Goal: Task Accomplishment & Management: Complete application form

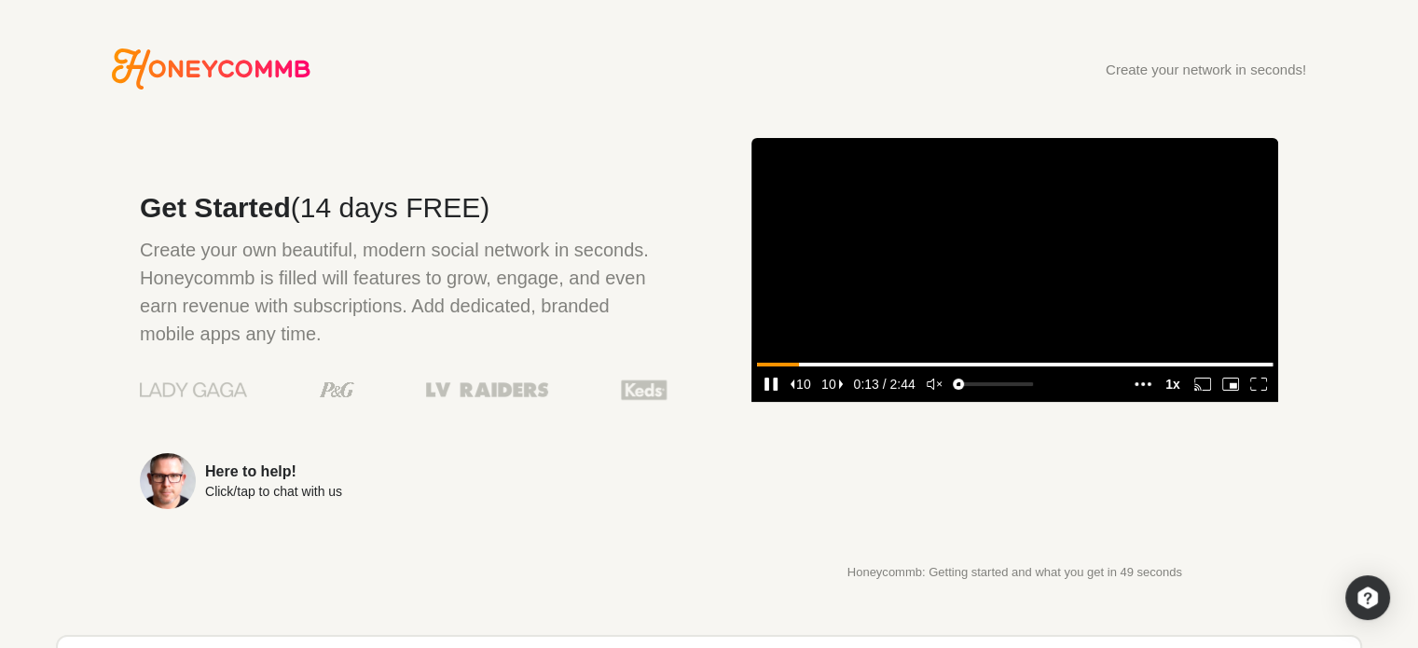
click at [940, 390] on icon "unmute" at bounding box center [934, 383] width 17 height 13
click at [1261, 390] on icon "enter fullscreen mode" at bounding box center [1258, 383] width 17 height 13
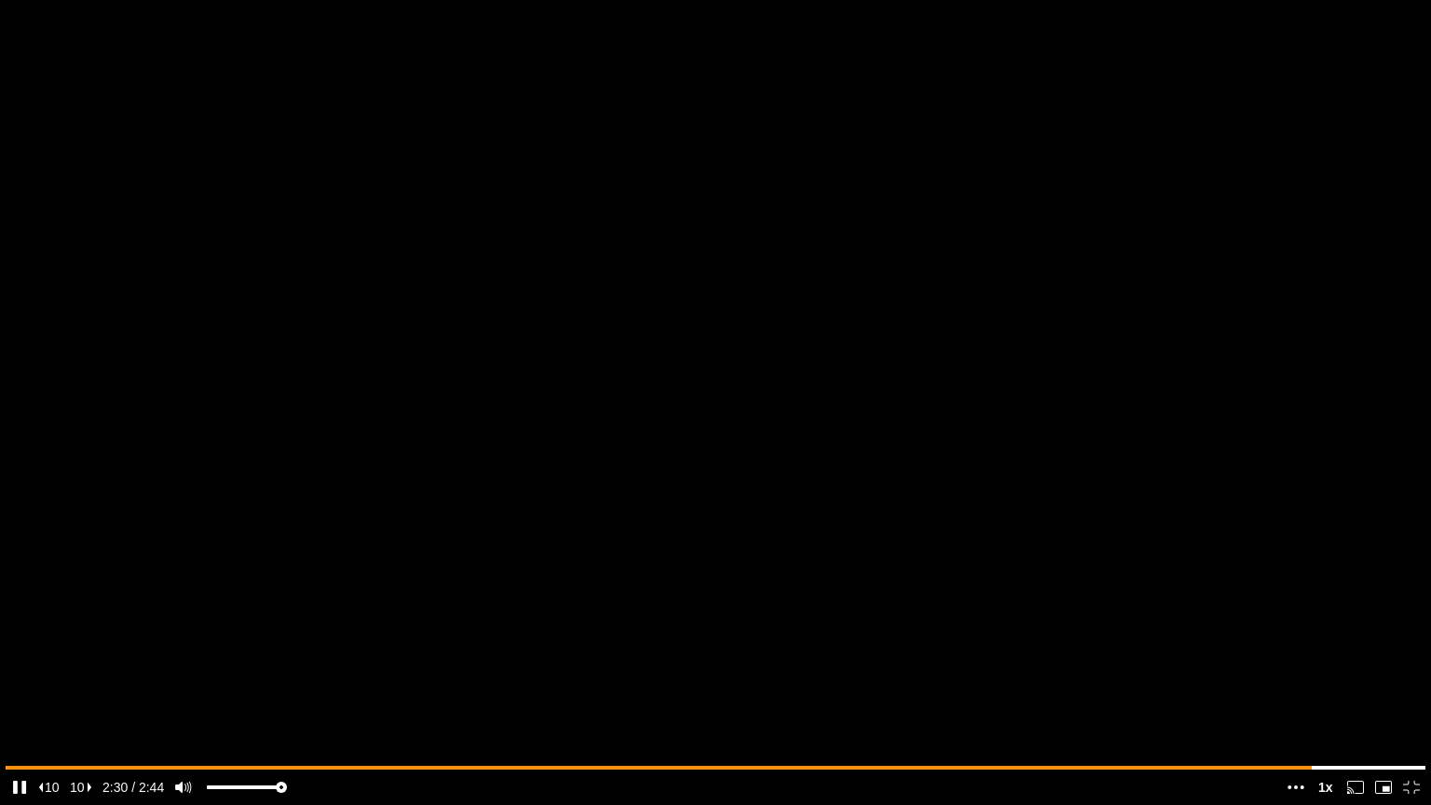
click at [18, 647] on icon "pause" at bounding box center [19, 787] width 17 height 13
click at [1405, 647] on icon "exit fullscreen mode" at bounding box center [1412, 787] width 17 height 13
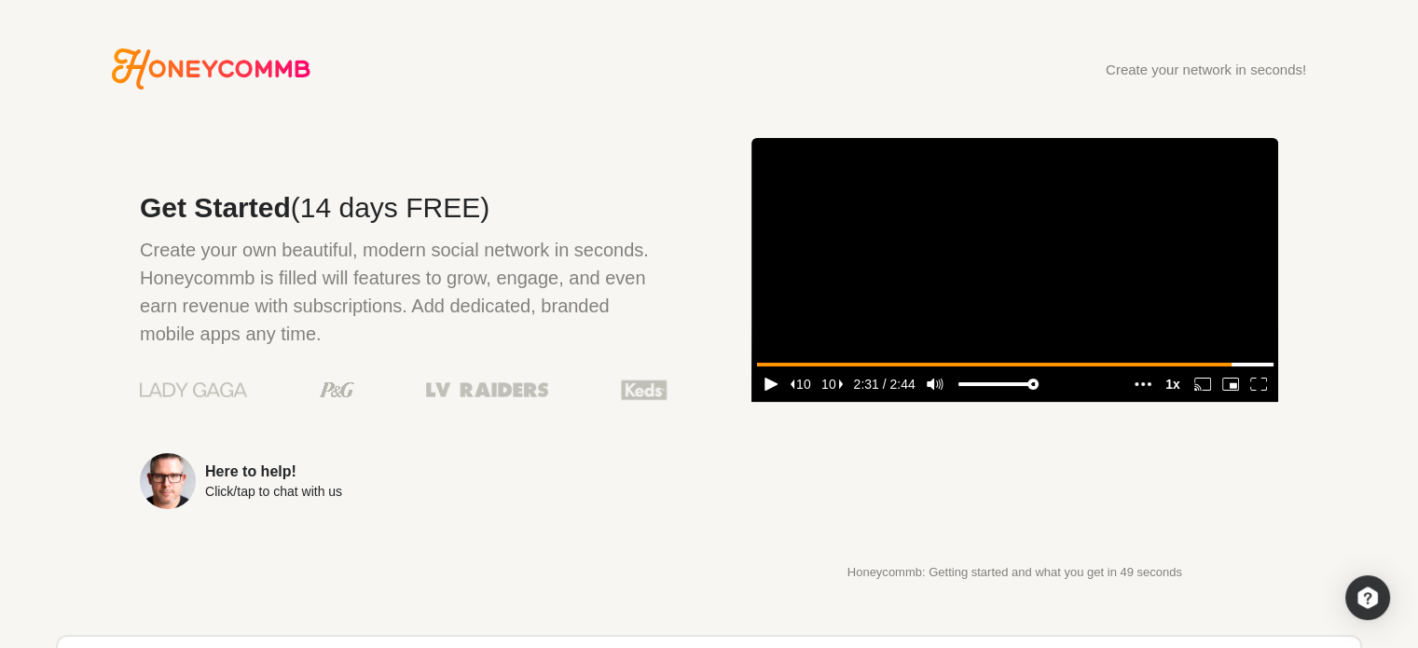
click at [1133, 72] on div "Create your network in seconds!" at bounding box center [1205, 69] width 200 height 14
click at [209, 62] on icon "Honeycommb" at bounding box center [211, 68] width 199 height 41
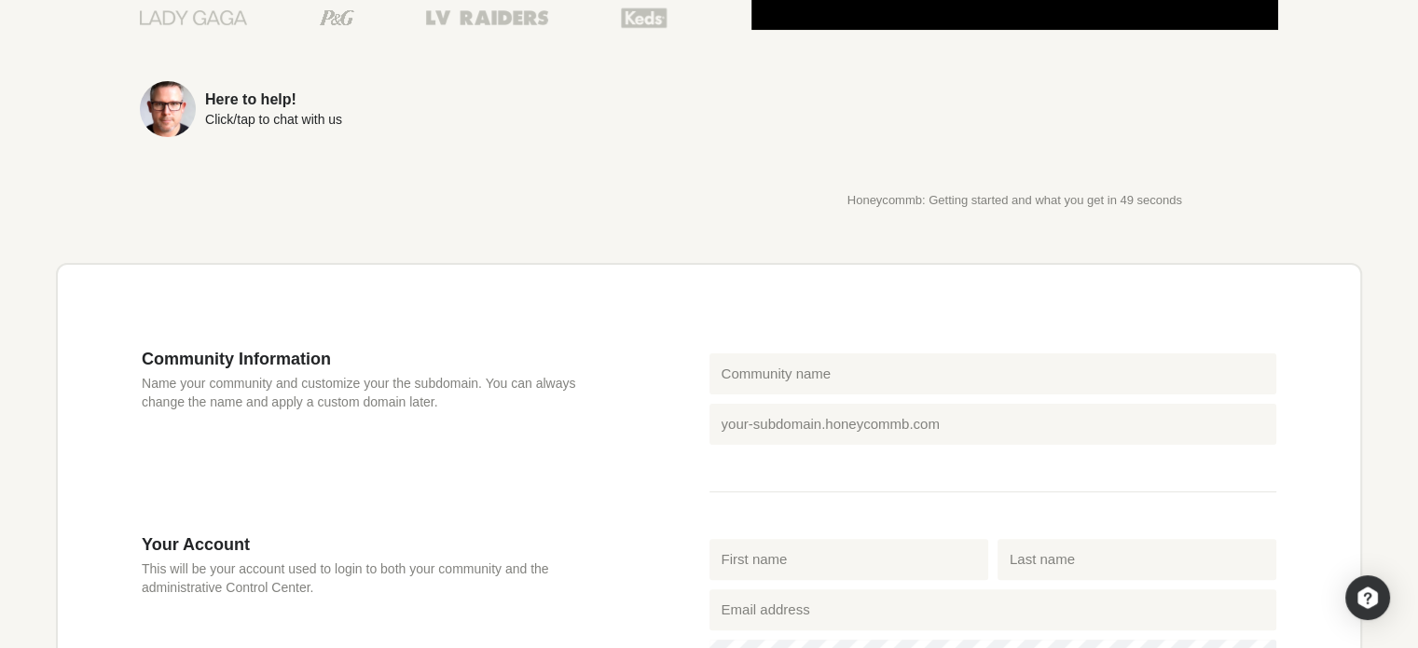
scroll to position [373, 0]
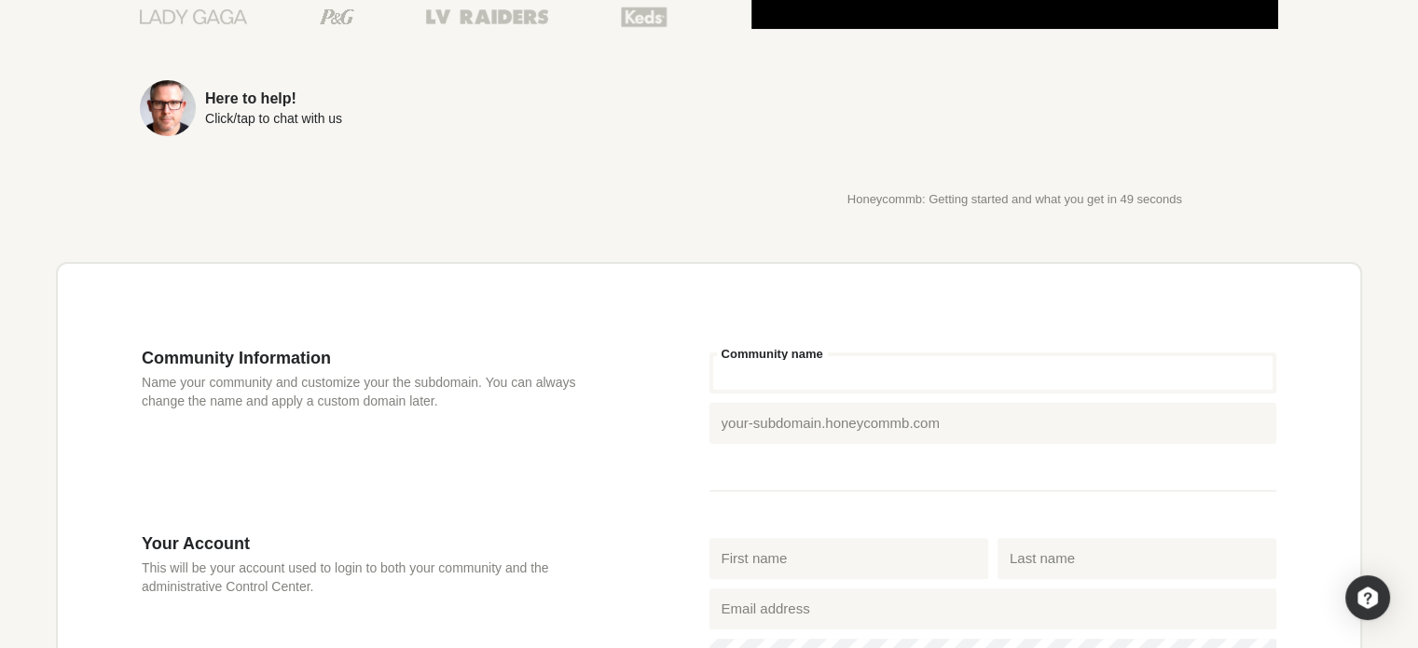
click at [758, 370] on input "Community name" at bounding box center [993, 372] width 568 height 41
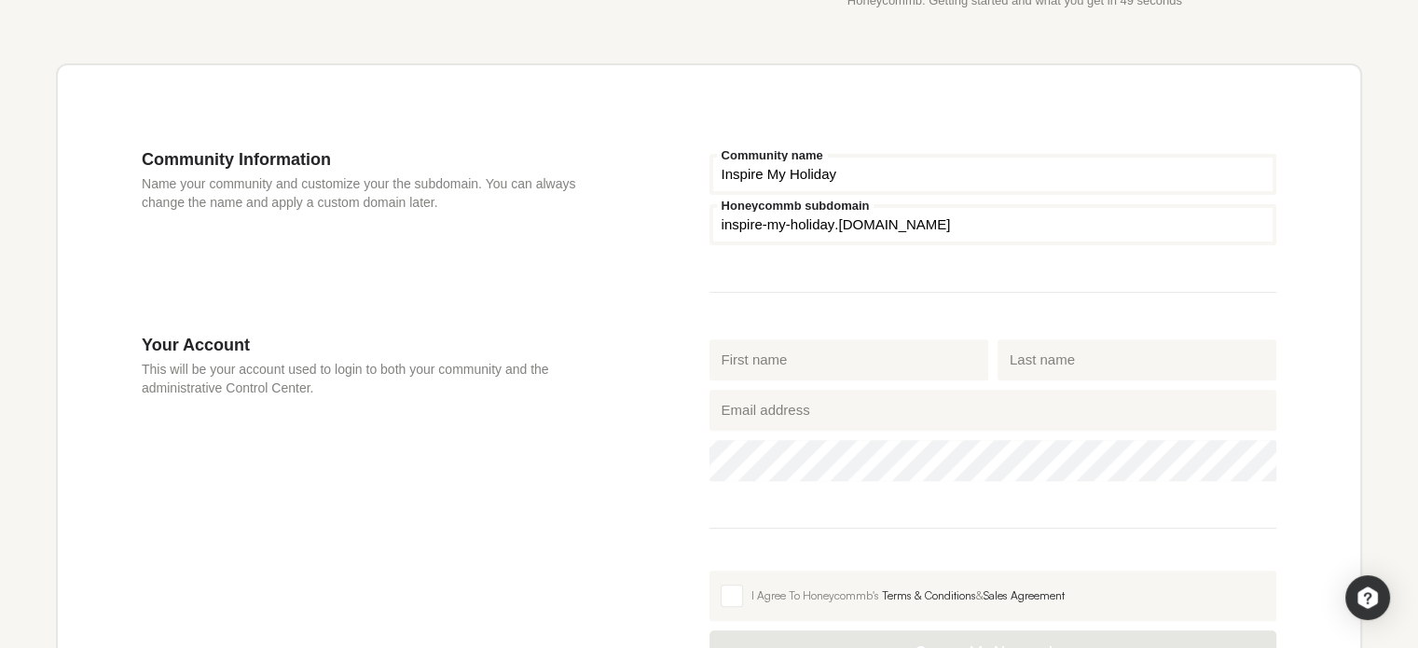
scroll to position [652, 0]
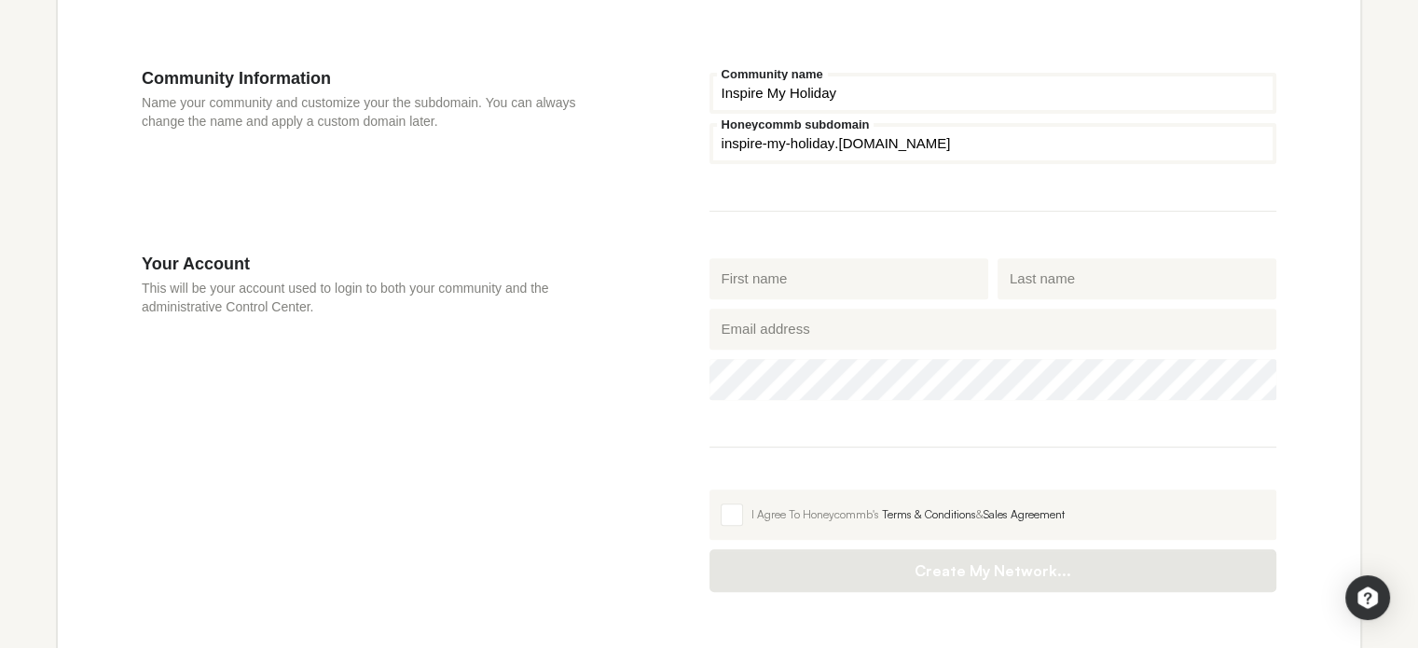
type input "Inspire My Holiday"
click at [817, 282] on input "First name" at bounding box center [848, 278] width 279 height 41
type input "[PERSON_NAME]"
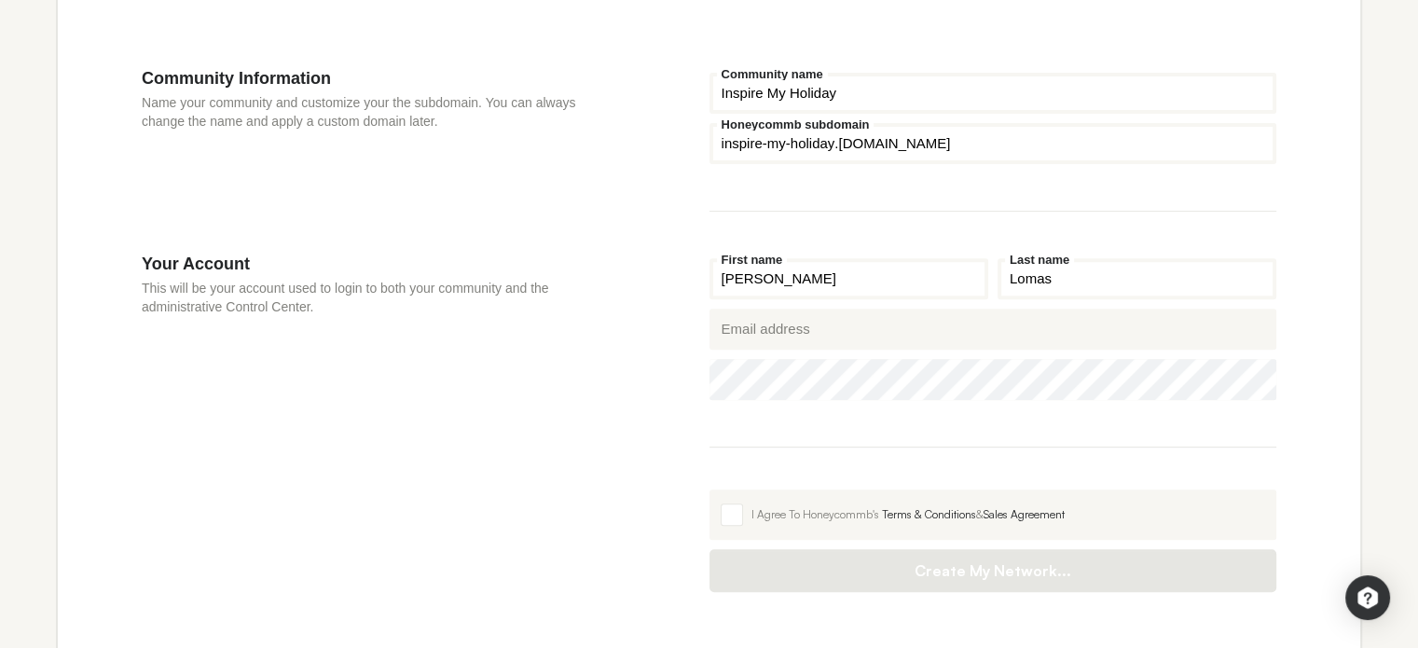
type input "Lomas"
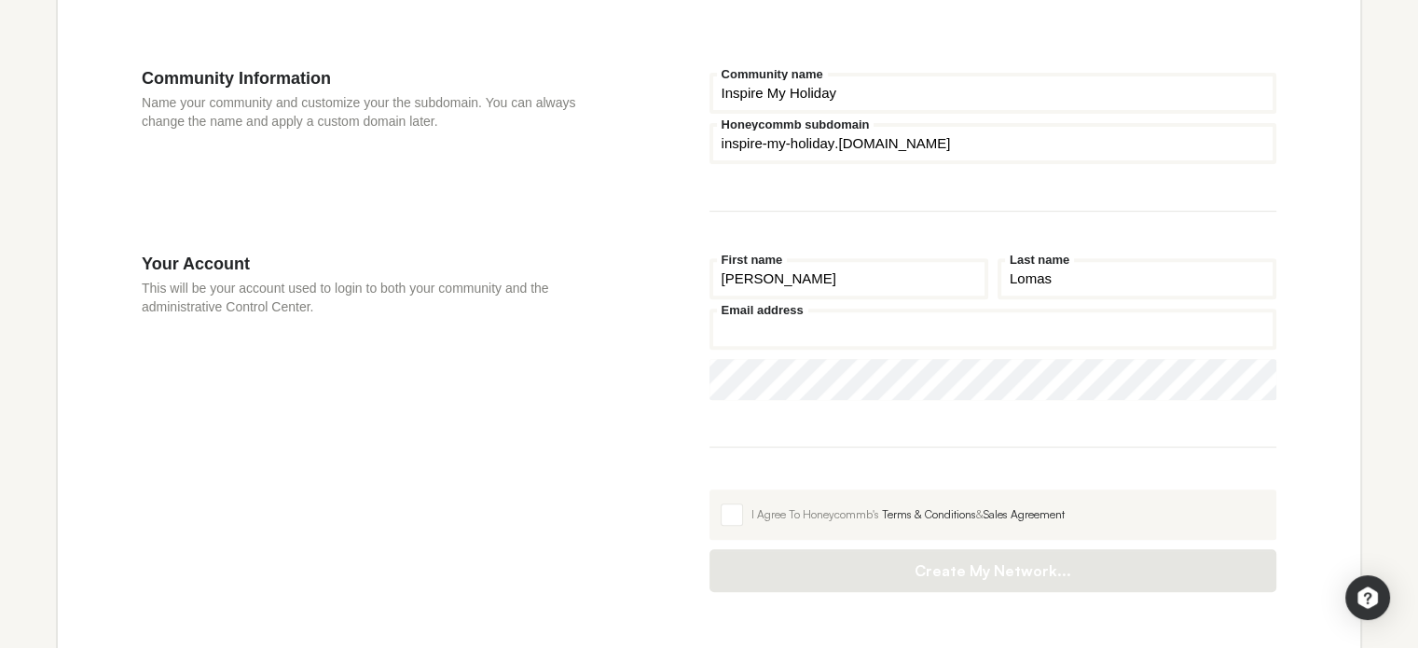
click at [765, 331] on input "Email address" at bounding box center [993, 328] width 568 height 41
type input "[EMAIL_ADDRESS][DOMAIN_NAME]"
click at [640, 374] on div "Your Account This will be your account used to login to both your community and…" at bounding box center [426, 422] width 568 height 338
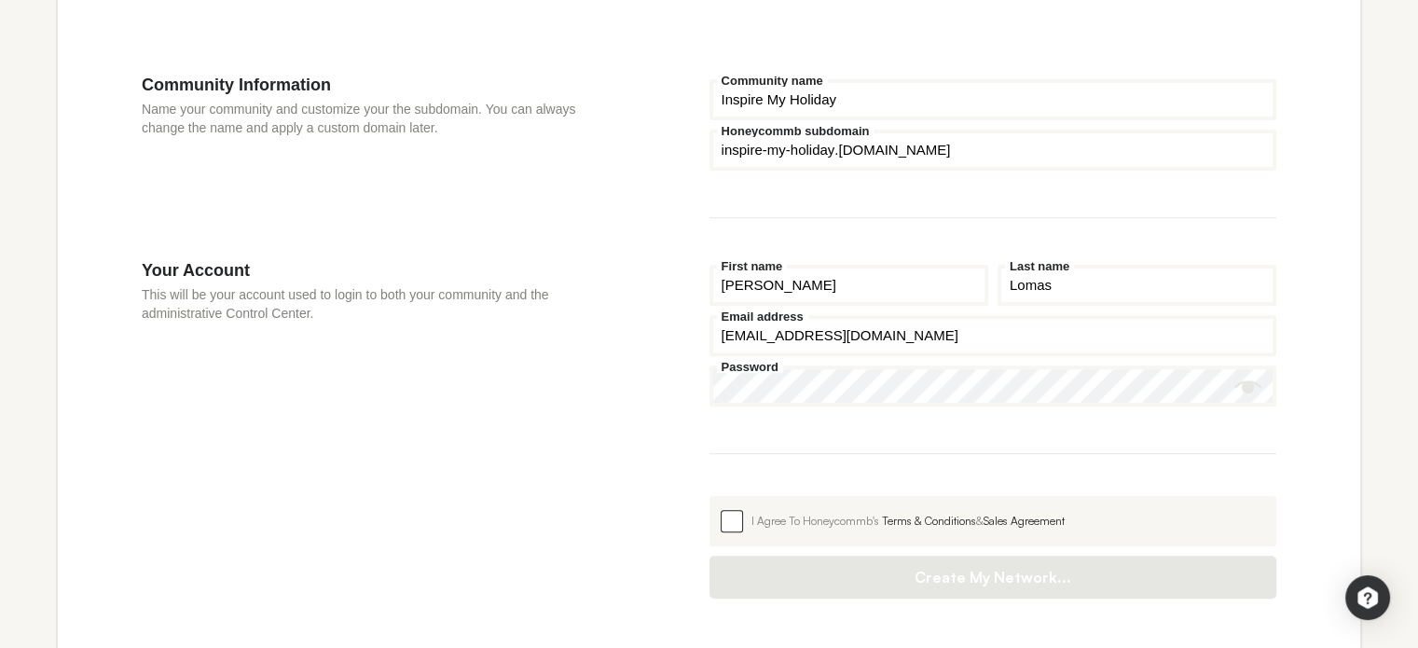
click at [728, 523] on span at bounding box center [731, 521] width 22 height 22
click at [709, 496] on input "I Agree To Honeycommb's Terms & Conditions & Sales Agreement" at bounding box center [709, 496] width 0 height 0
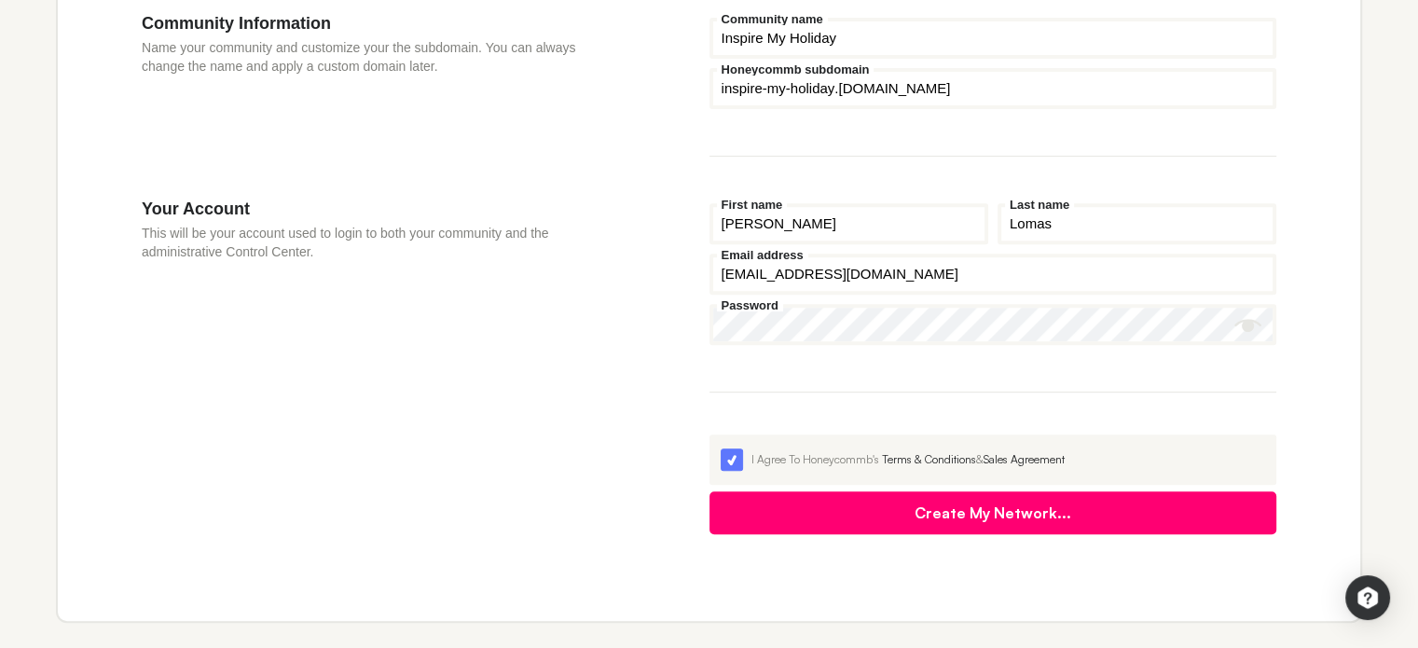
scroll to position [739, 0]
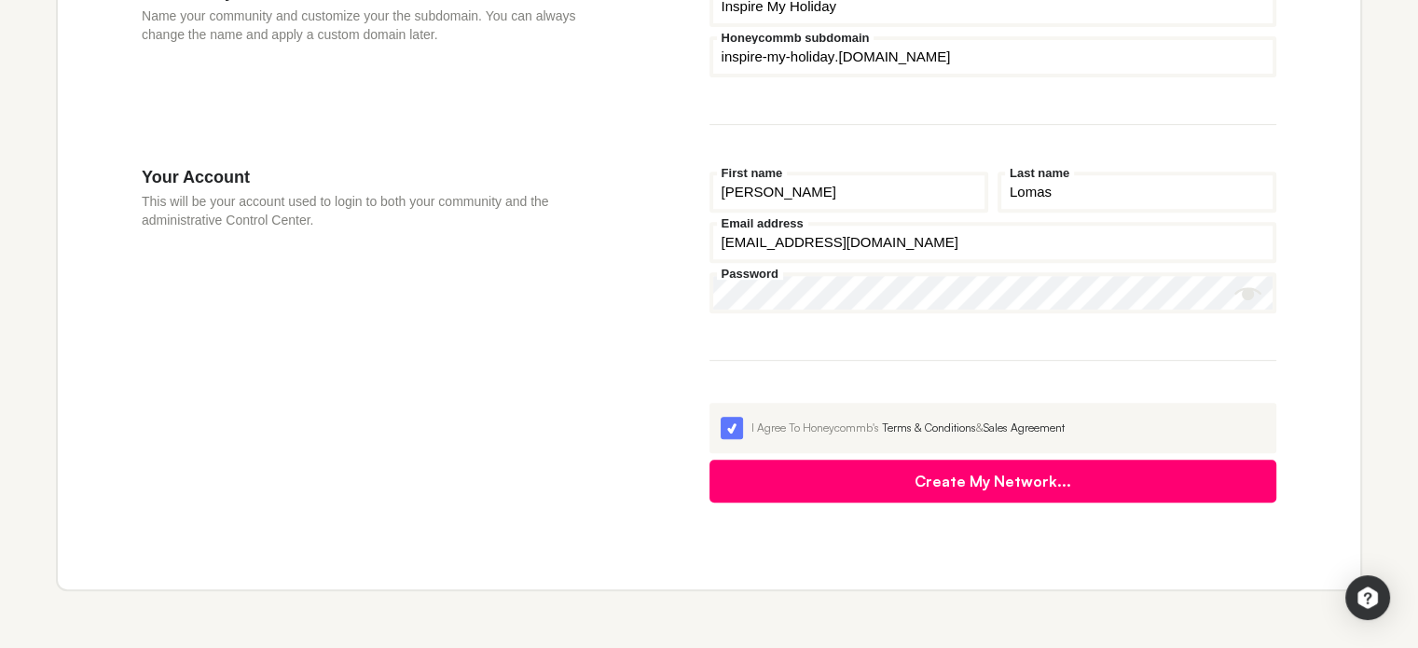
click at [933, 481] on button "Create My Network..." at bounding box center [993, 480] width 568 height 43
